Goal: Task Accomplishment & Management: Manage account settings

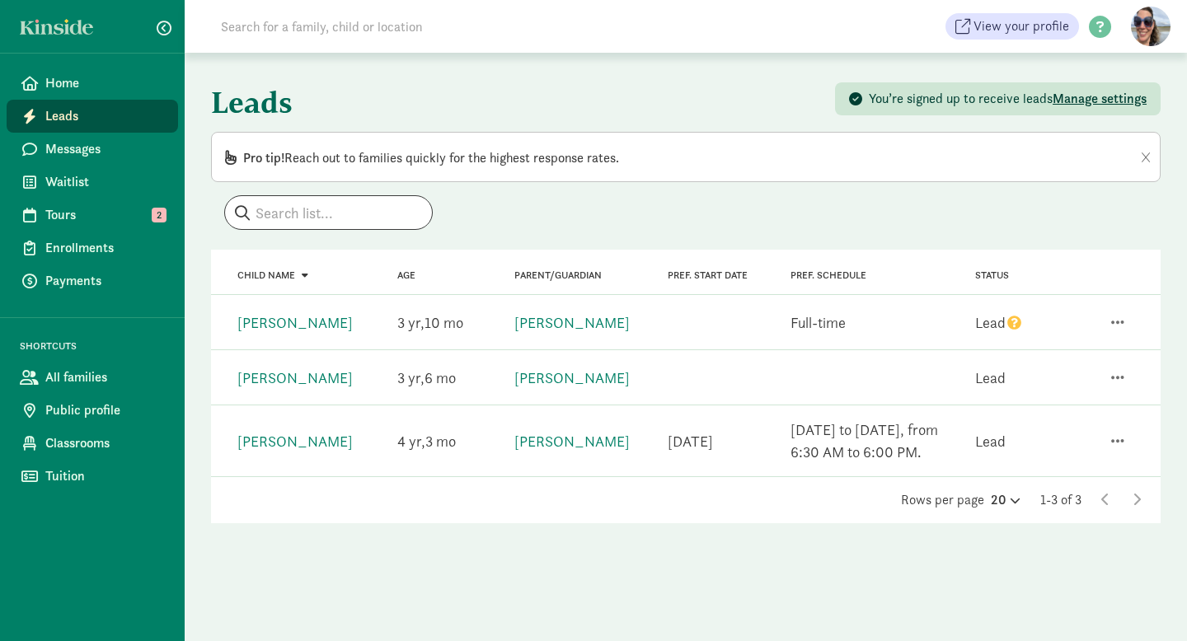
click at [92, 119] on span "Leads" at bounding box center [105, 116] width 120 height 20
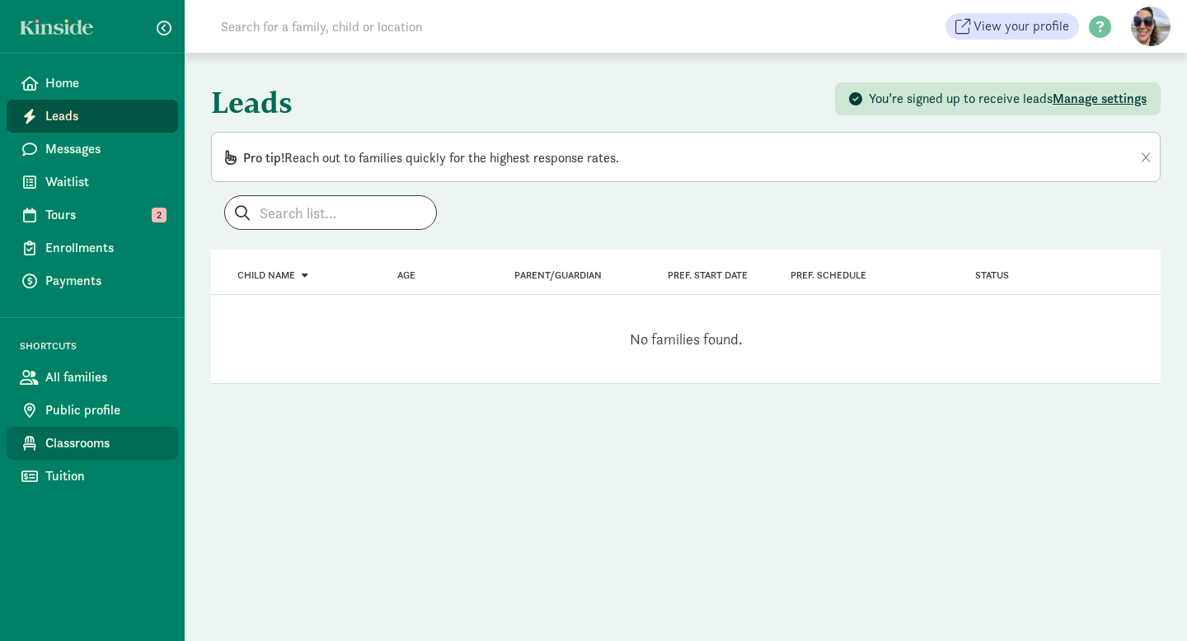
click at [82, 443] on span "Classrooms" at bounding box center [105, 444] width 120 height 20
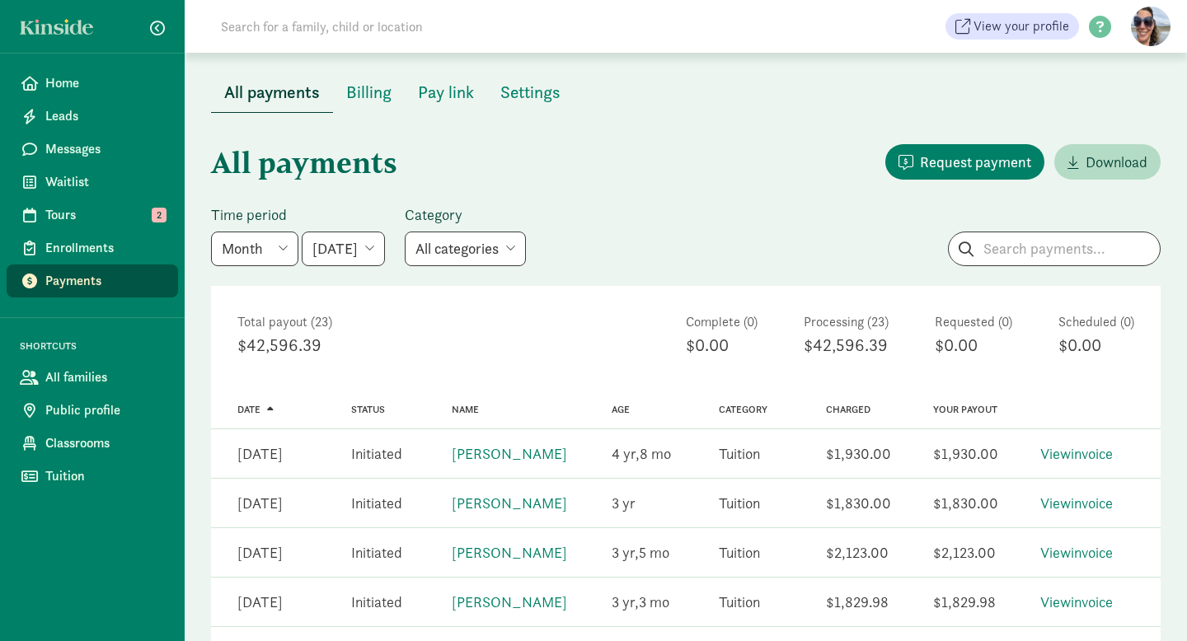
click at [375, 251] on select "[DATE] [DATE] [DATE] [DATE] [DATE] [DATE] [DATE]" at bounding box center [343, 249] width 83 height 35
select select "[DATE]"
click at [302, 232] on select "[DATE] [DATE] [DATE] [DATE] [DATE] [DATE] [DATE]" at bounding box center [343, 249] width 83 height 35
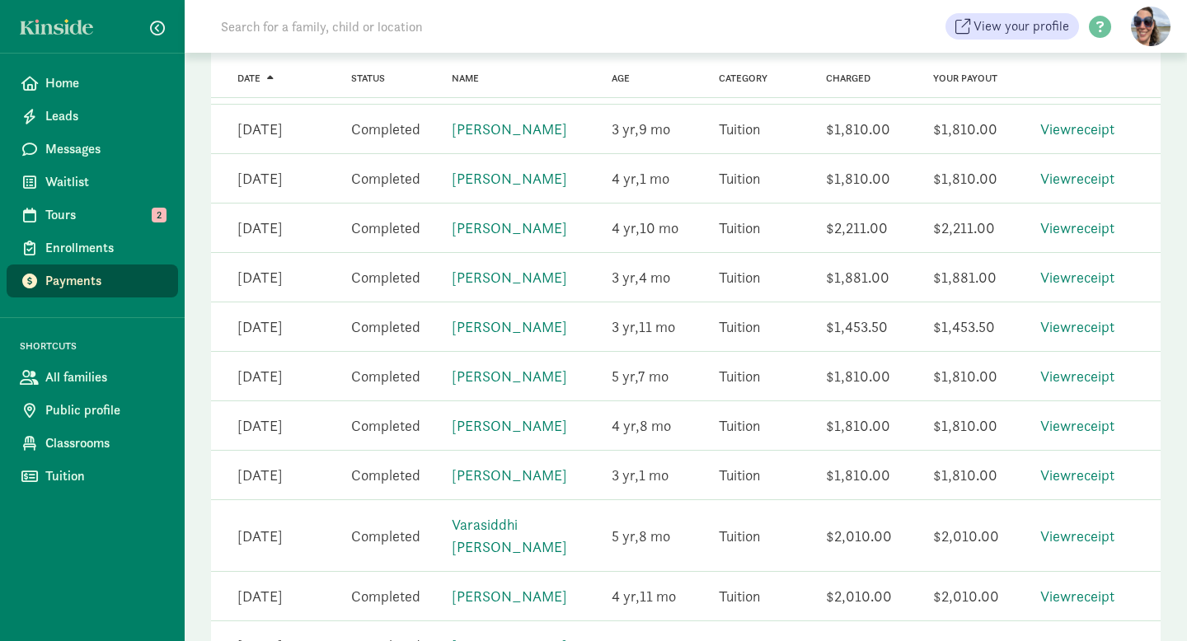
scroll to position [921, 0]
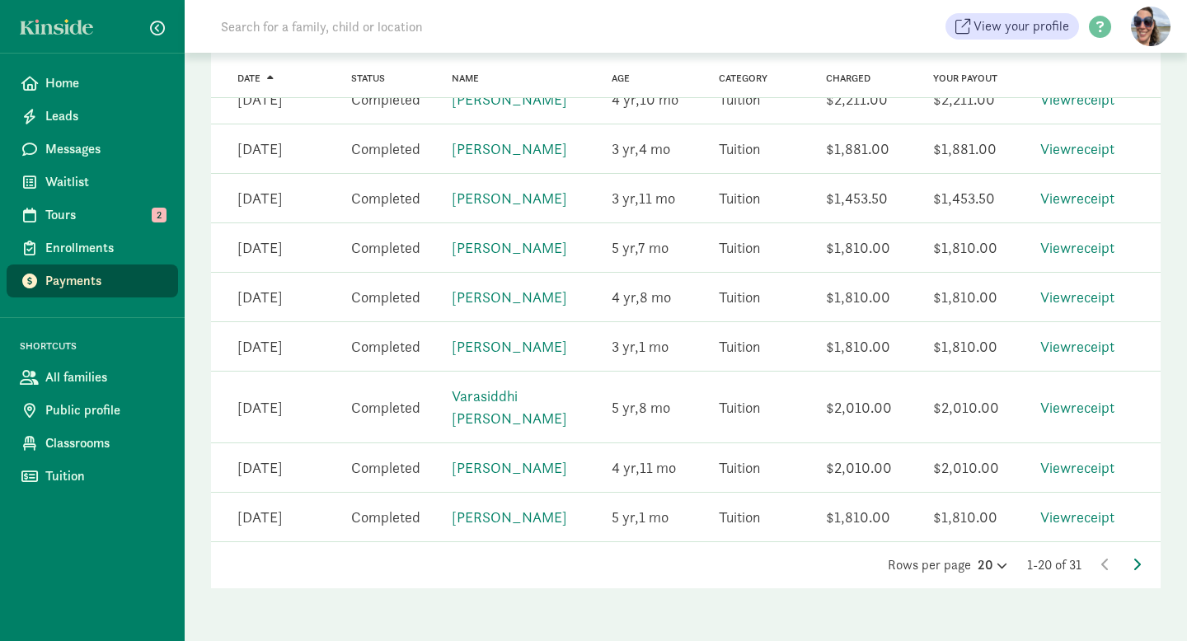
click at [1138, 562] on iframe "Chat Widget" at bounding box center [1146, 601] width 82 height 79
click at [1136, 560] on icon at bounding box center [1137, 564] width 8 height 13
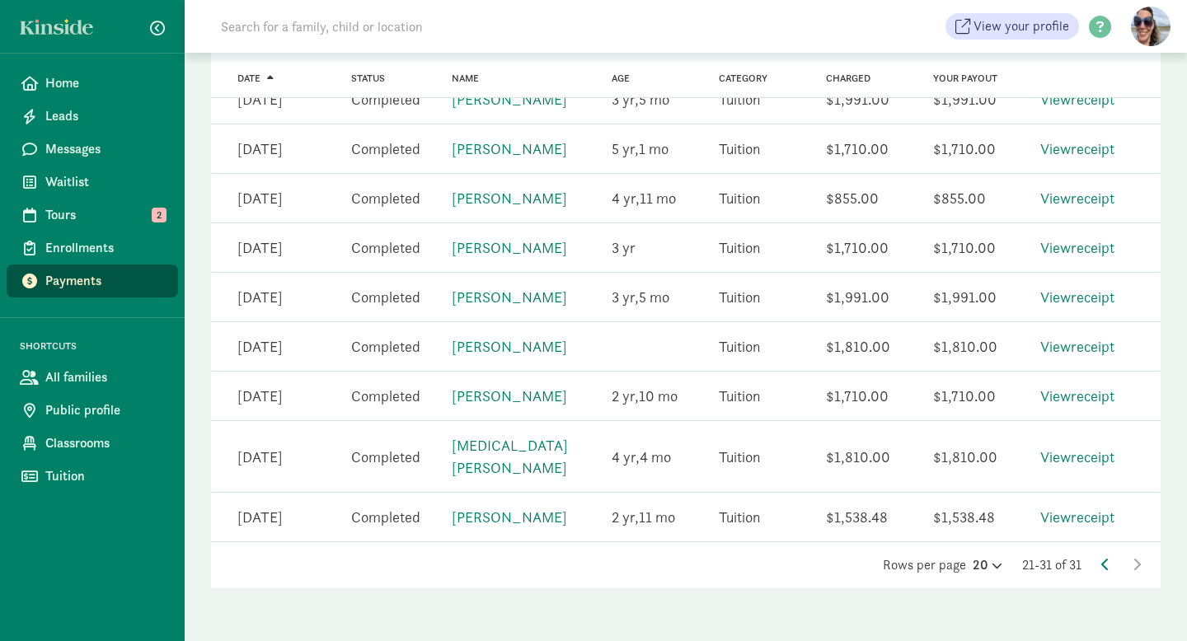
scroll to position [431, 0]
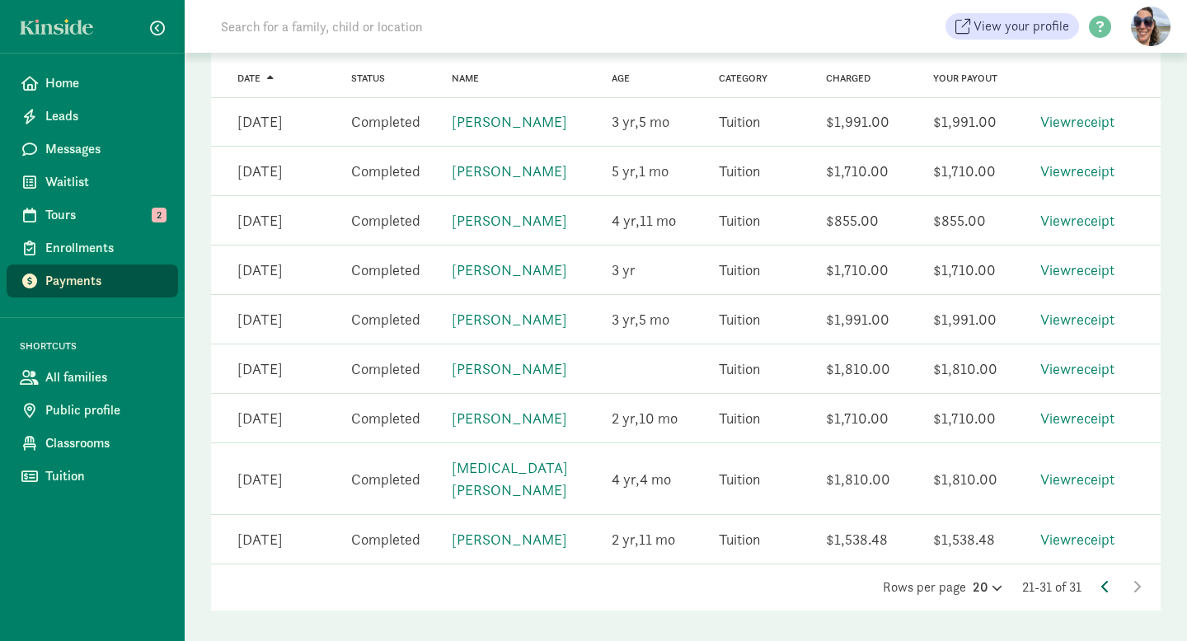
click at [1103, 580] on icon at bounding box center [1105, 586] width 8 height 13
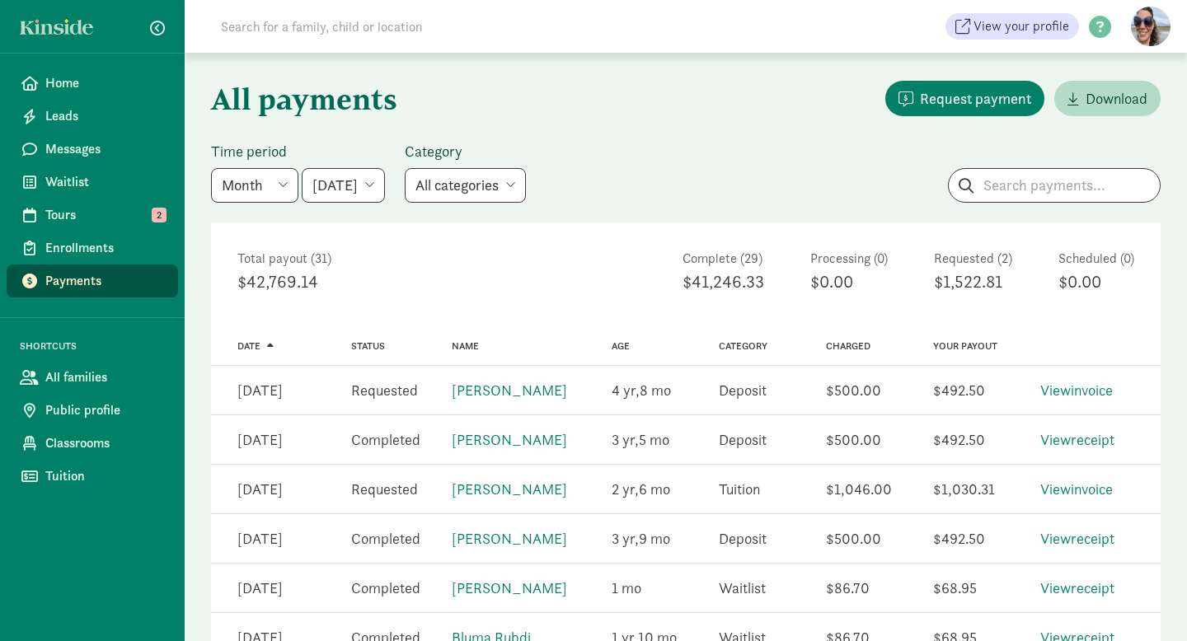
scroll to position [69, 0]
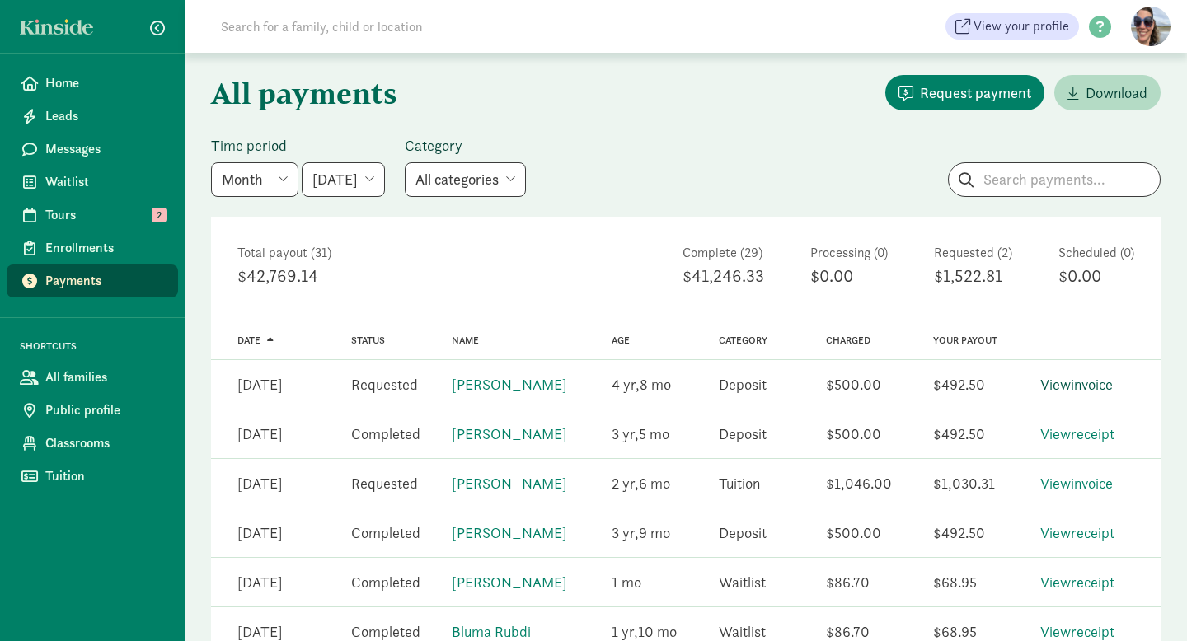
click at [1082, 380] on link "View invoice" at bounding box center [1076, 384] width 73 height 19
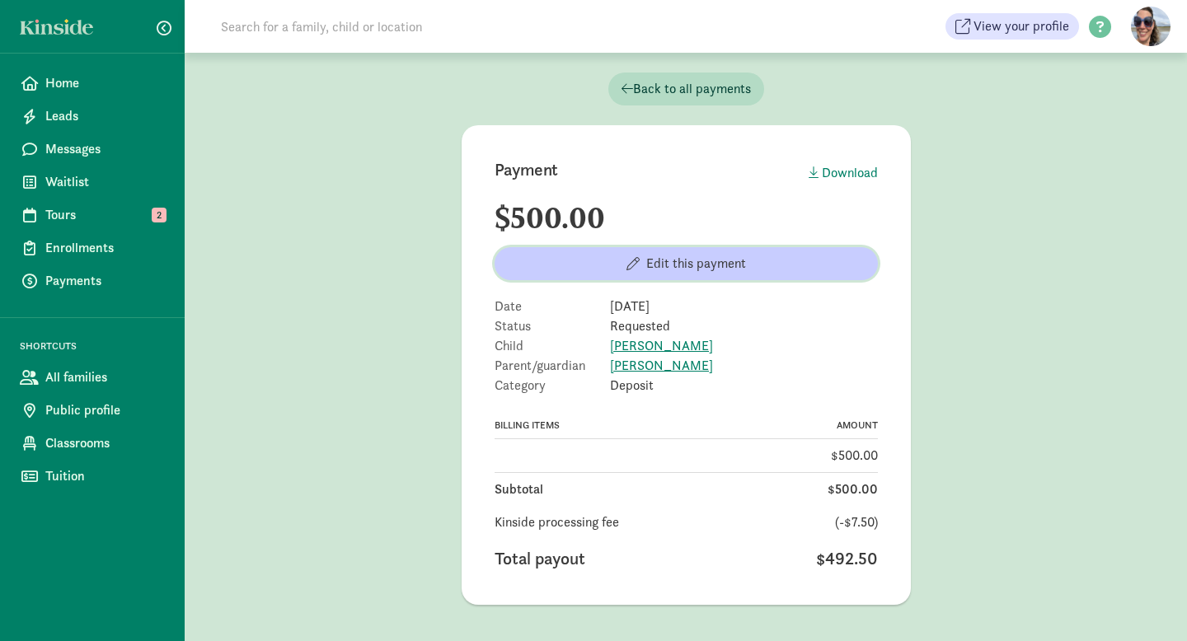
click at [825, 269] on span "Edit this payment" at bounding box center [686, 264] width 357 height 20
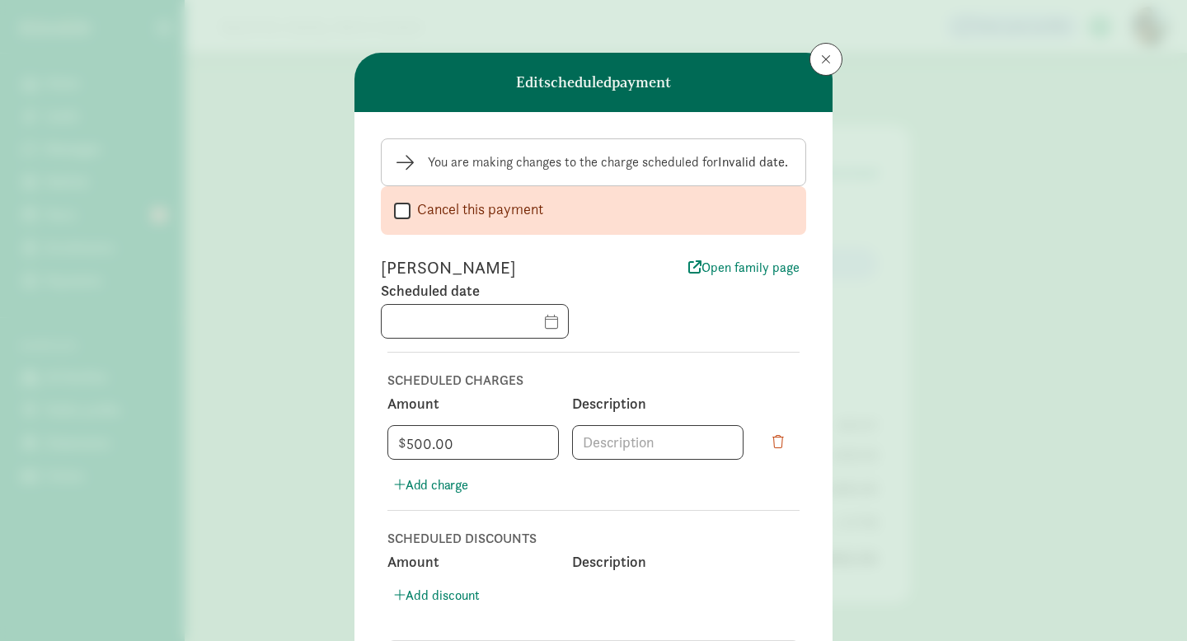
click at [403, 212] on input "Cancel this payment" at bounding box center [402, 211] width 16 height 22
checkbox input "true"
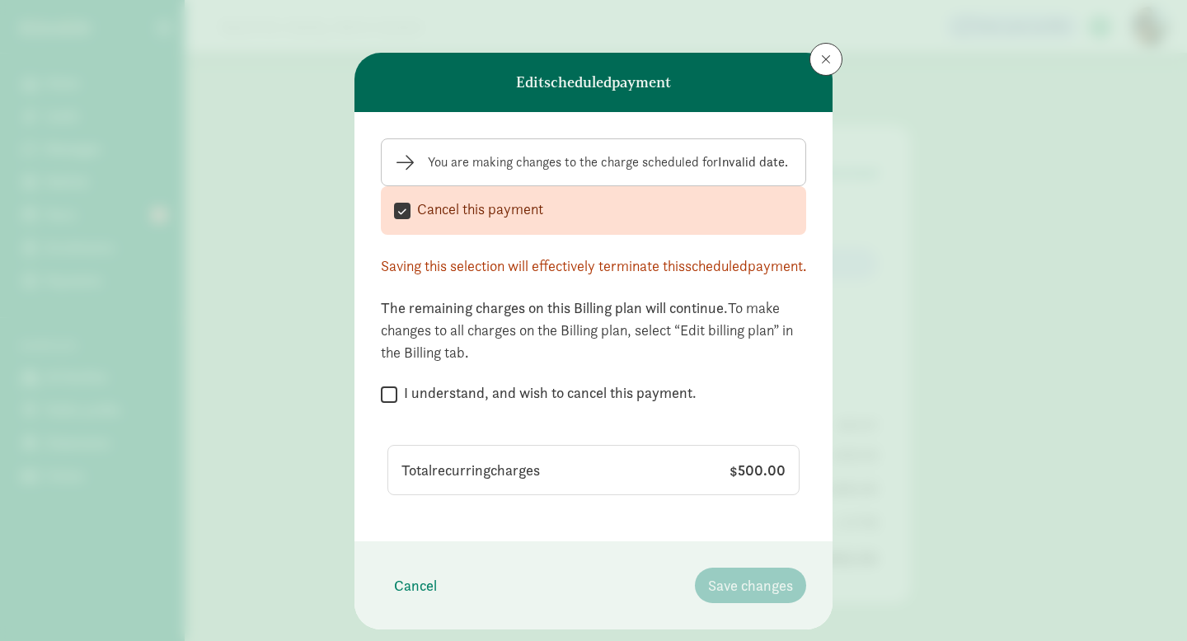
click at [392, 406] on input "I understand, and wish to cancel this payment." at bounding box center [389, 394] width 16 height 22
checkbox input "true"
click at [716, 597] on span "Save changes" at bounding box center [750, 586] width 85 height 22
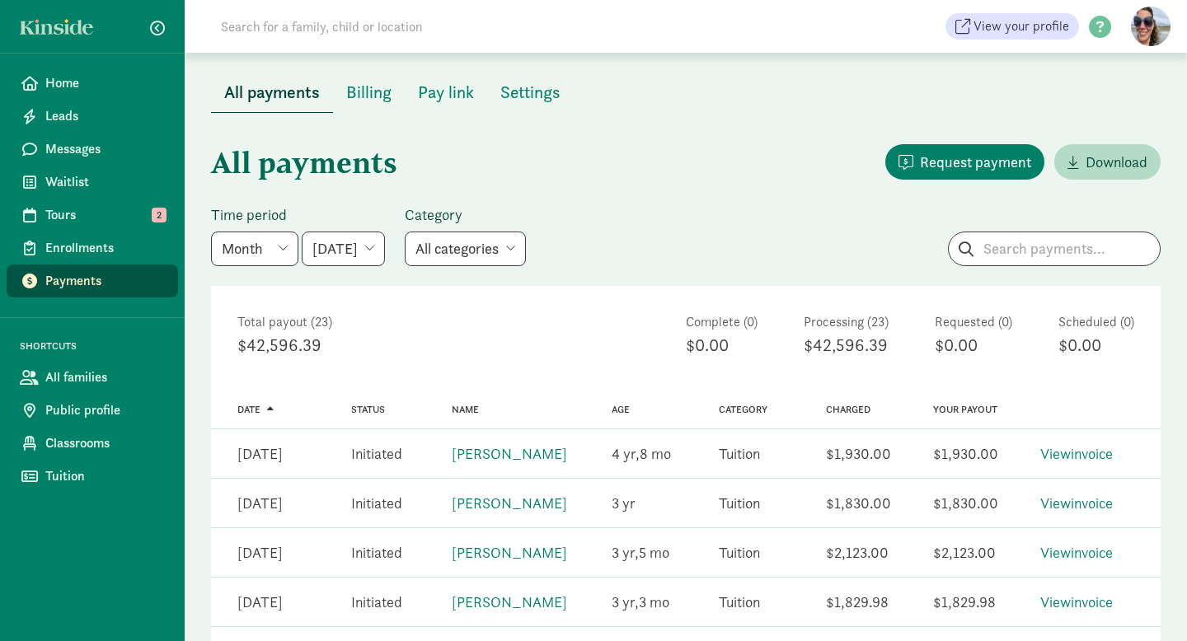
click at [385, 243] on select "June 2025 July 2025 August 2025 September 2025 October 2025 November 2025 Decem…" at bounding box center [343, 249] width 83 height 35
select select "2025-08-01"
click at [302, 232] on select "June 2025 July 2025 August 2025 September 2025 October 2025 November 2025 Decem…" at bounding box center [343, 249] width 83 height 35
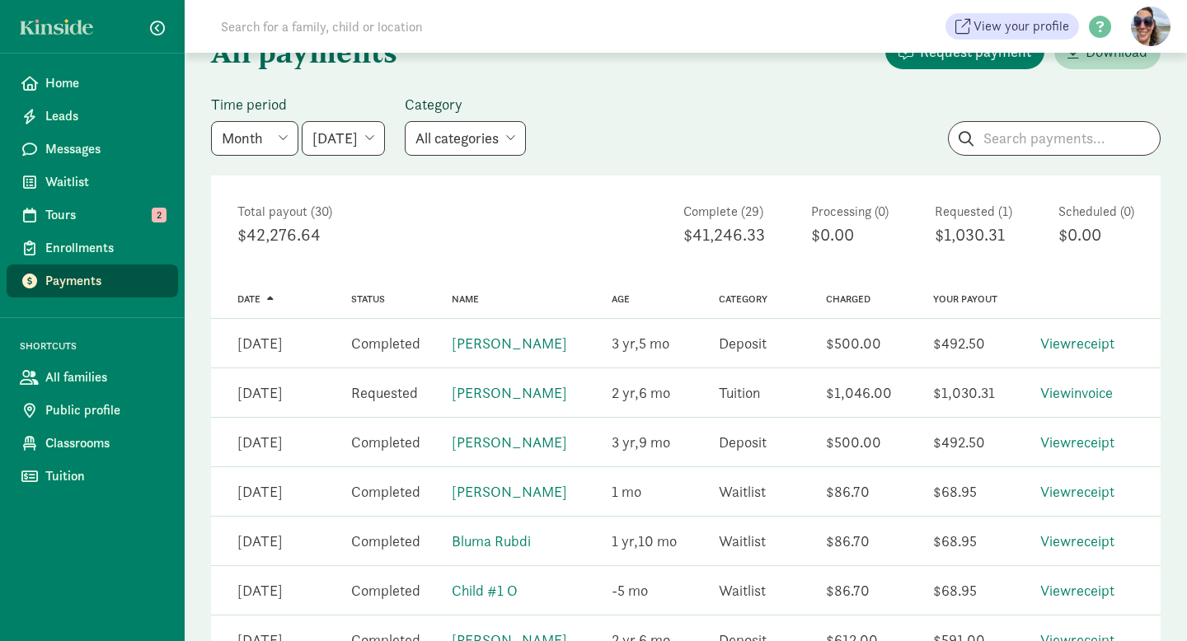
scroll to position [115, 0]
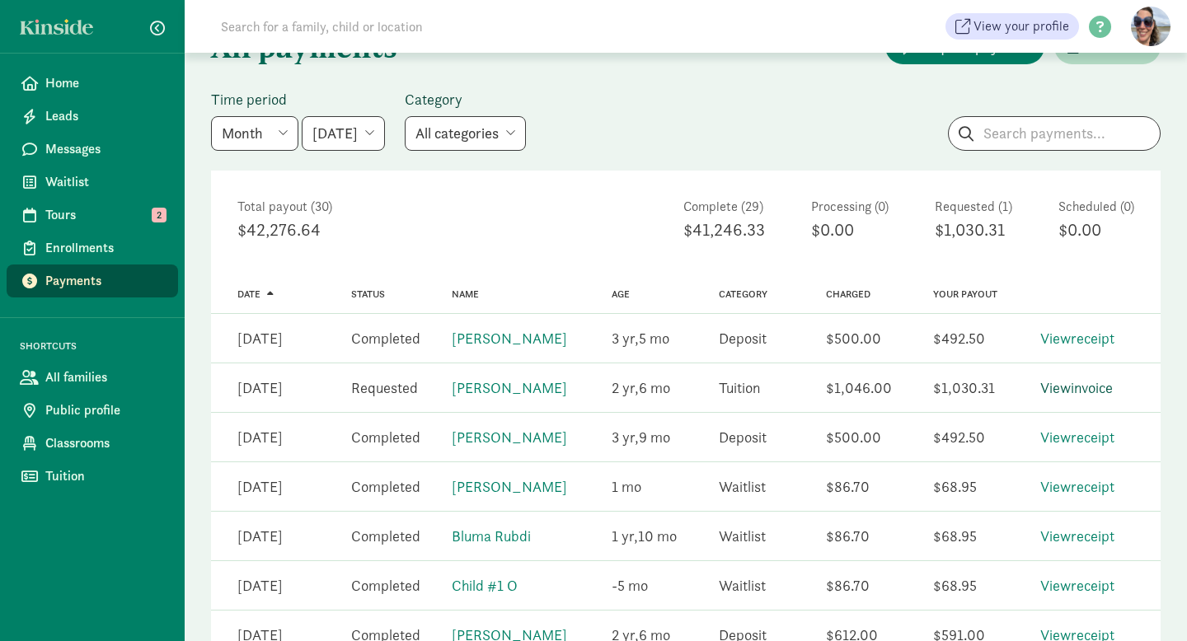
click at [1080, 385] on link "View invoice" at bounding box center [1076, 387] width 73 height 19
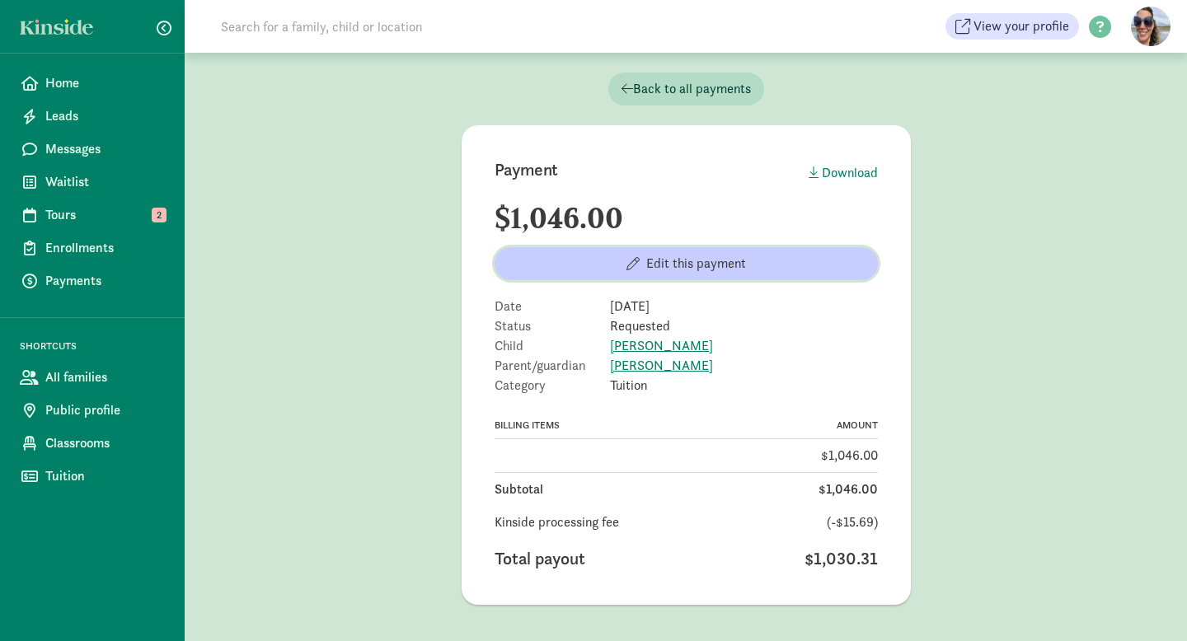
click at [746, 265] on span "Edit this payment" at bounding box center [686, 264] width 357 height 20
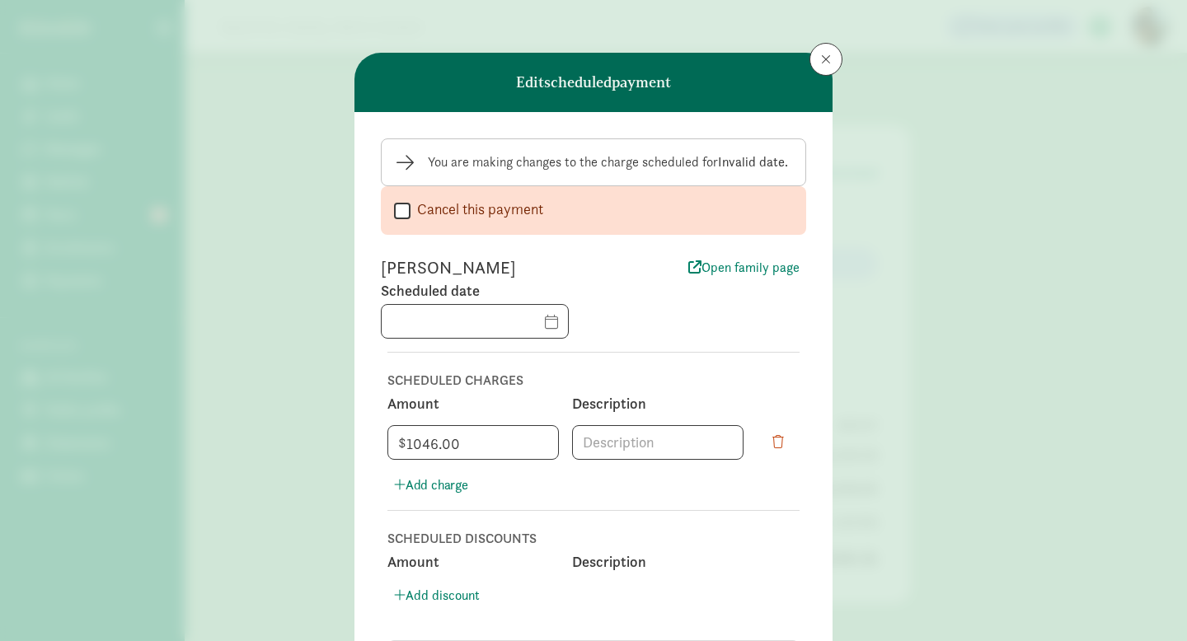
click at [401, 209] on input "Cancel this payment" at bounding box center [402, 211] width 16 height 22
checkbox input "true"
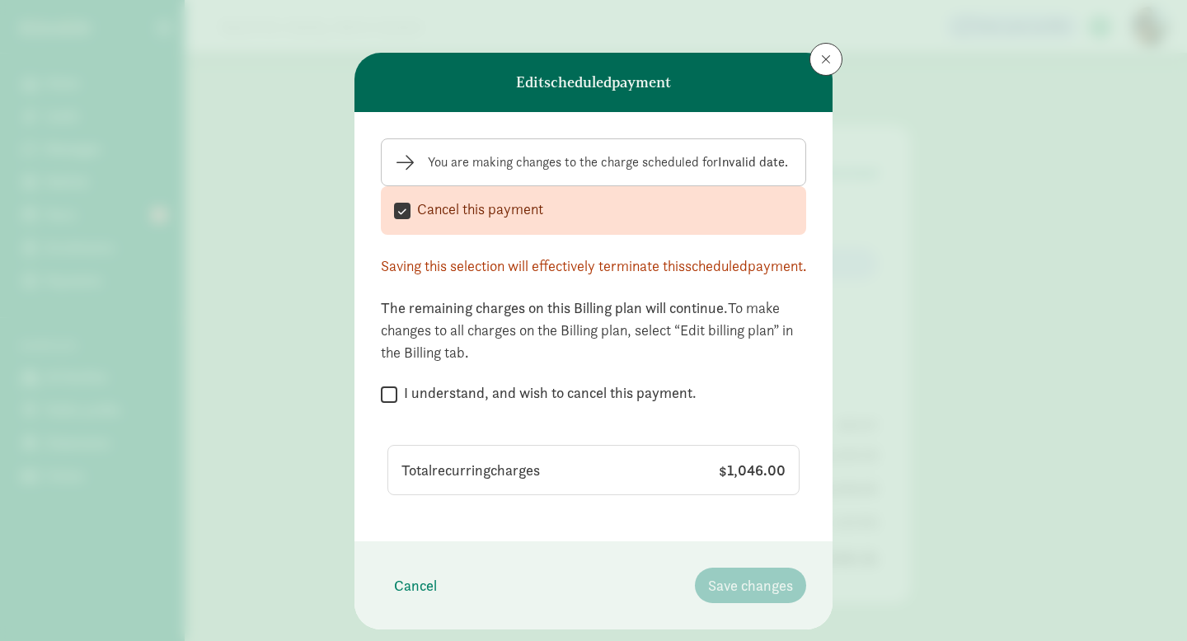
click at [394, 406] on input "I understand, and wish to cancel this payment." at bounding box center [389, 394] width 16 height 22
checkbox input "true"
click at [776, 597] on span "Save changes" at bounding box center [750, 586] width 85 height 22
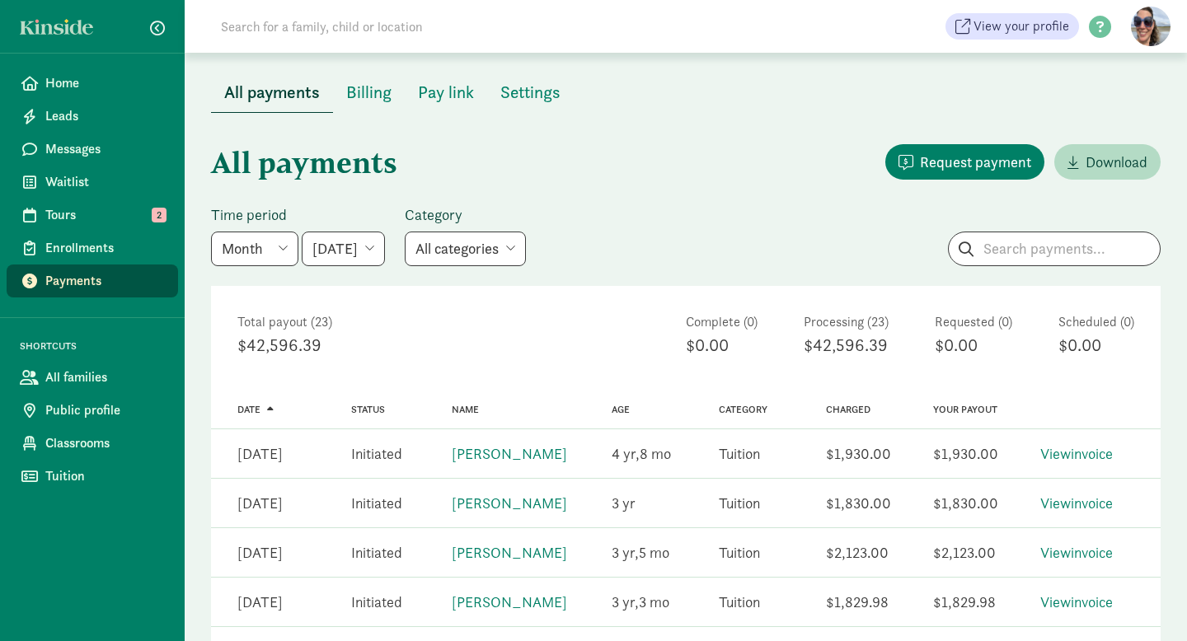
click at [362, 256] on select "June 2025 July 2025 August 2025 September 2025 October 2025 November 2025 Decem…" at bounding box center [343, 249] width 83 height 35
select select "2025-08-01"
click at [302, 232] on select "June 2025 July 2025 August 2025 September 2025 October 2025 November 2025 Decem…" at bounding box center [343, 249] width 83 height 35
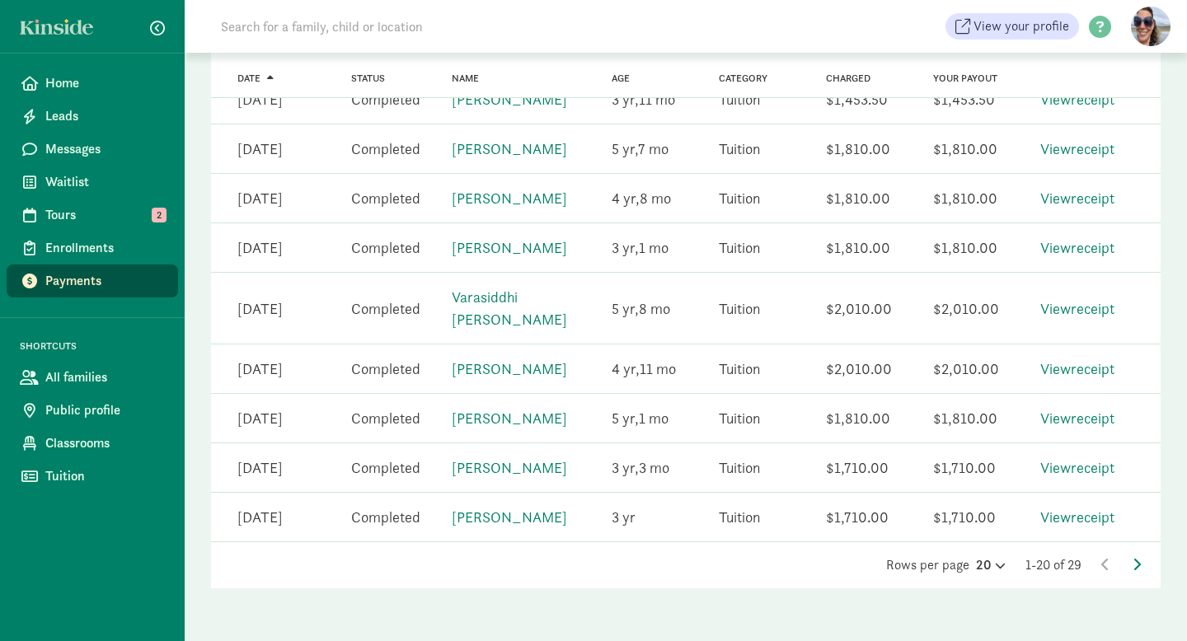
scroll to position [921, 0]
click at [1134, 556] on span at bounding box center [1137, 564] width 8 height 17
